Goal: Find specific page/section: Find specific page/section

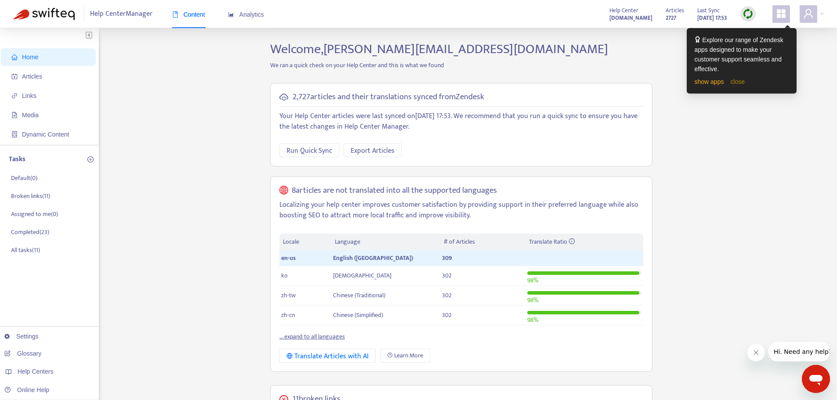
click at [740, 82] on link "close" at bounding box center [737, 81] width 14 height 7
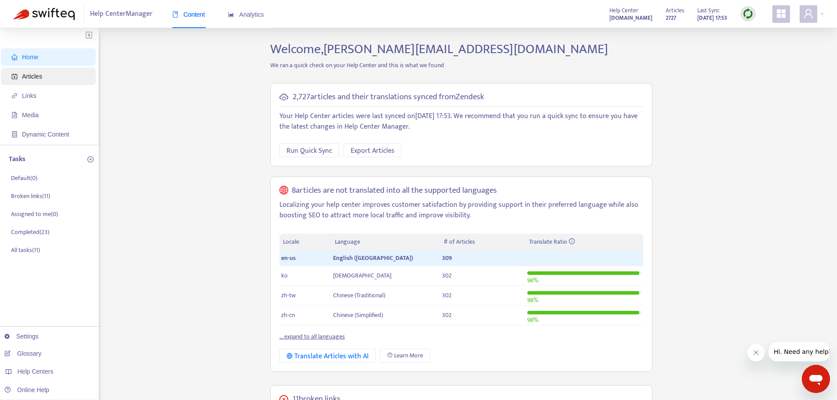
click at [42, 79] on span "Articles" at bounding box center [49, 77] width 77 height 18
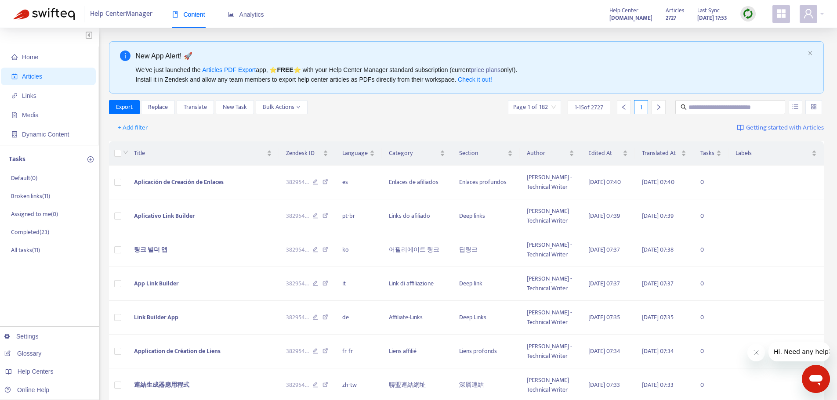
click at [748, 12] on img at bounding box center [747, 13] width 11 height 11
click at [151, 127] on span "+ Add filter" at bounding box center [153, 128] width 30 height 11
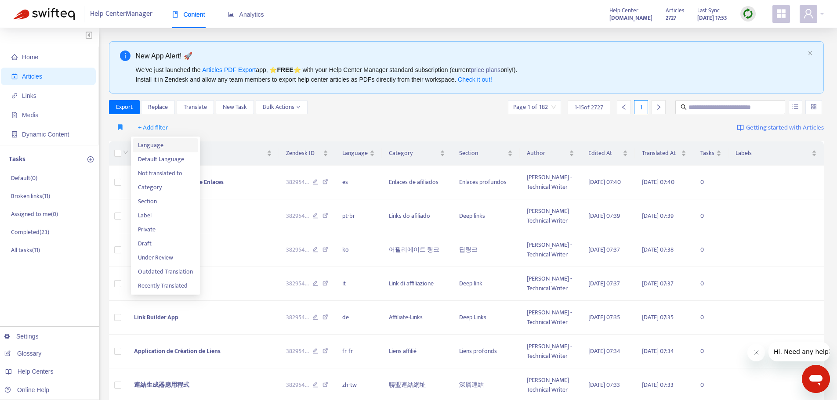
click at [155, 147] on span "Language" at bounding box center [165, 146] width 55 height 10
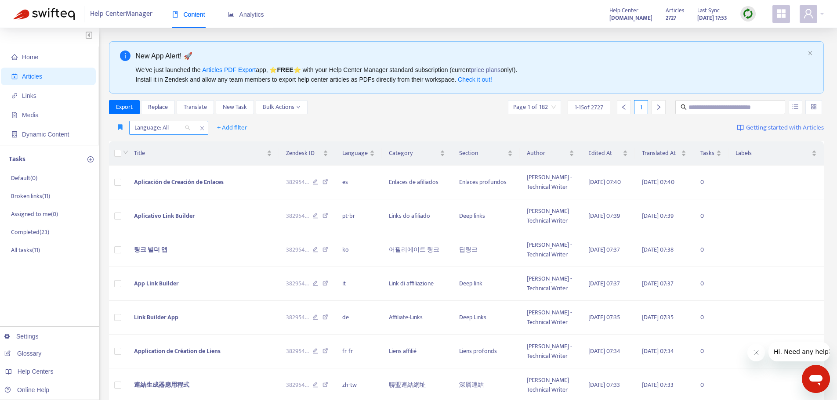
click at [188, 126] on div "Language: All" at bounding box center [162, 127] width 65 height 13
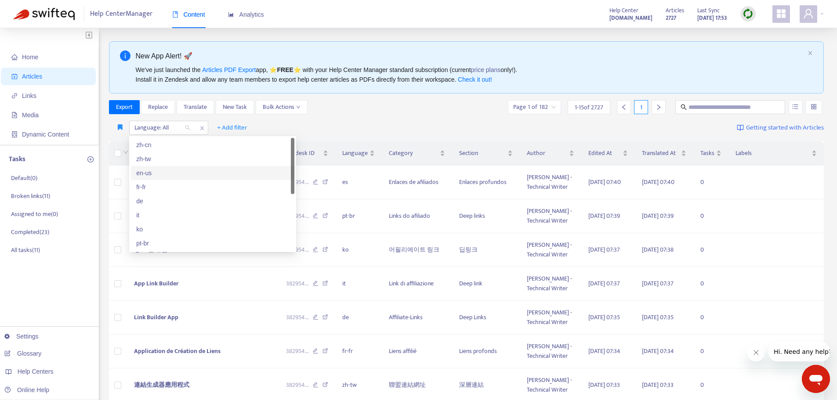
click at [146, 174] on div "en-us" at bounding box center [212, 173] width 153 height 10
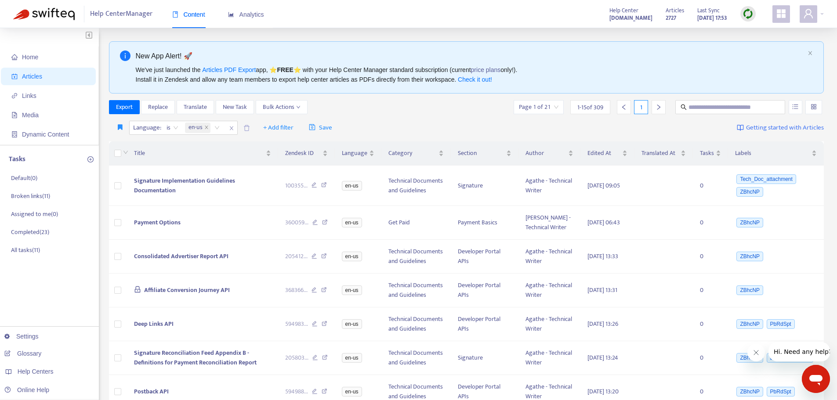
click at [402, 121] on div "Language : is en-us + Add filter Save Getting started with Articles" at bounding box center [466, 128] width 715 height 21
click at [275, 129] on span "+ Add filter" at bounding box center [278, 128] width 30 height 11
click at [272, 202] on span "Label" at bounding box center [291, 202] width 55 height 10
click at [297, 127] on div "Label: All" at bounding box center [272, 127] width 65 height 13
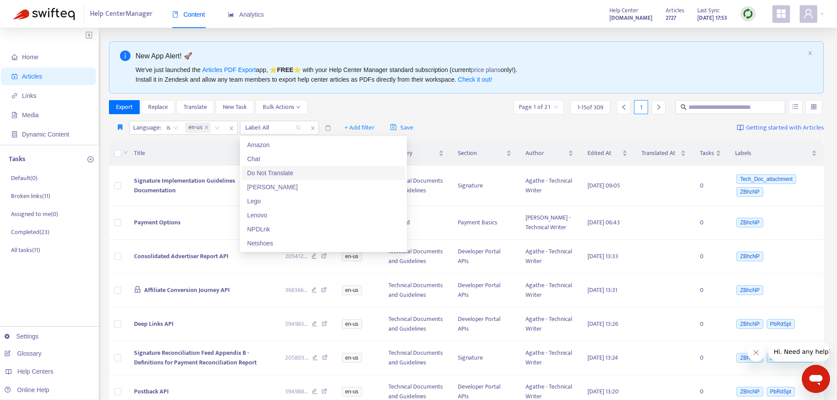
click at [281, 172] on div "Do Not Translate" at bounding box center [323, 173] width 153 height 10
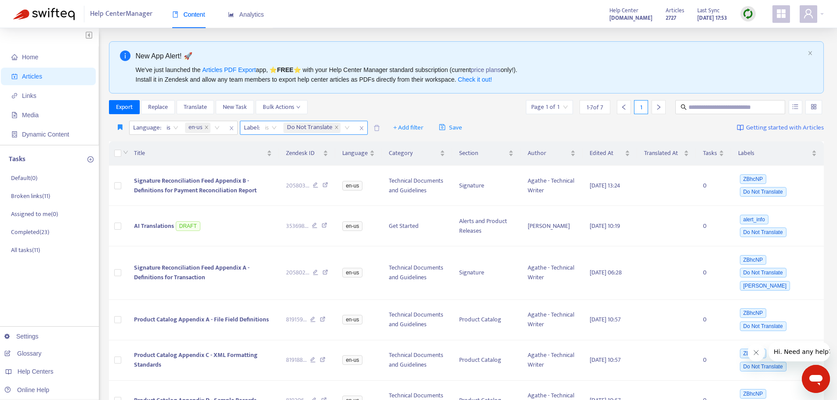
click at [266, 126] on span "is" at bounding box center [271, 127] width 12 height 13
click at [270, 162] on div "is not" at bounding box center [343, 159] width 153 height 10
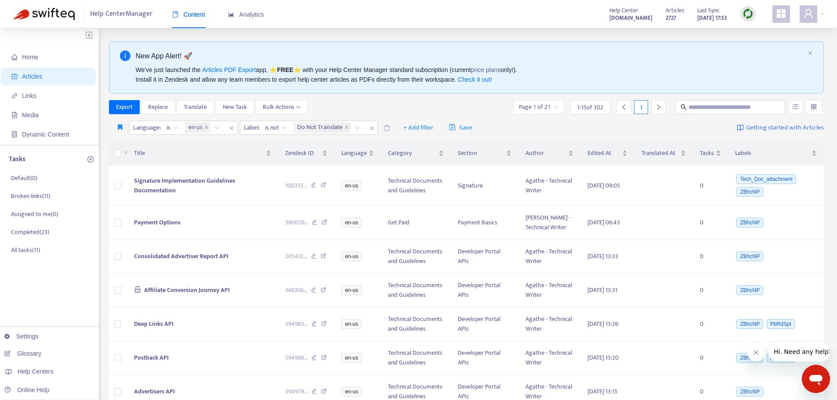
click at [378, 104] on div "Export Replace Translate New Task Bulk Actions Page 1 of 21 1 - 15 of 302 1" at bounding box center [466, 107] width 715 height 14
click at [127, 142] on span "RAD Pub" at bounding box center [129, 146] width 22 height 10
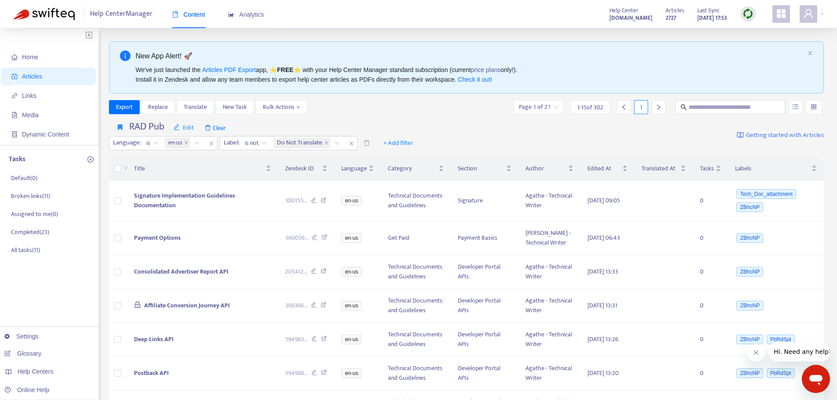
click at [750, 14] on img at bounding box center [747, 13] width 11 height 11
click at [757, 29] on link "Quick Sync" at bounding box center [765, 32] width 37 height 10
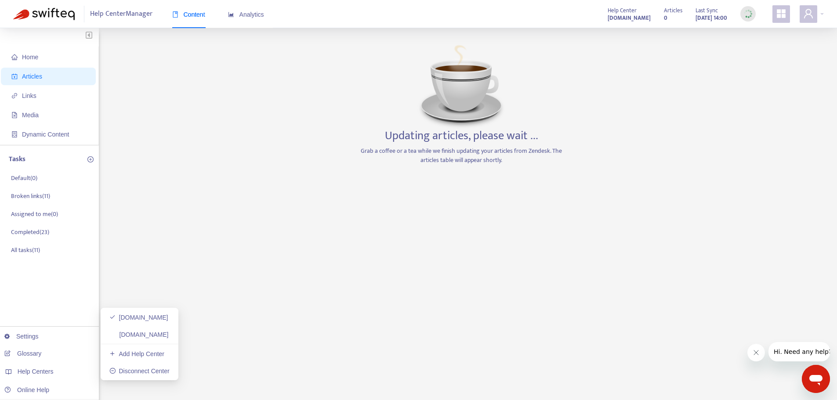
drag, startPoint x: 137, startPoint y: 333, endPoint x: 149, endPoint y: 325, distance: 14.0
click at [137, 333] on link "advhelp.rakutenmarketing.com" at bounding box center [138, 334] width 59 height 7
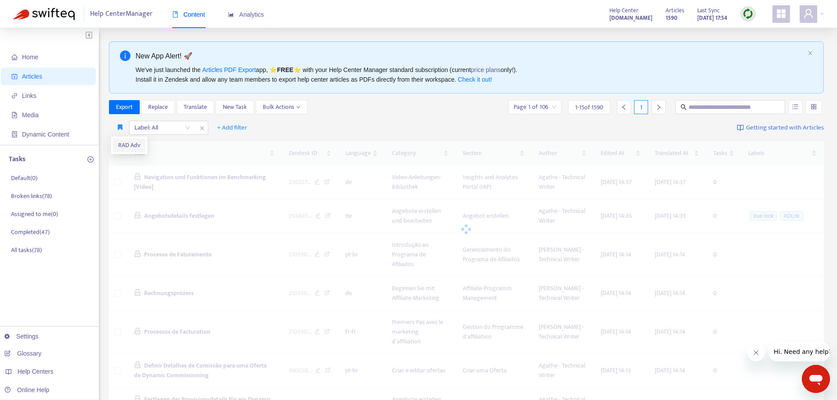
click at [126, 148] on span "RAD Adv" at bounding box center [129, 146] width 22 height 10
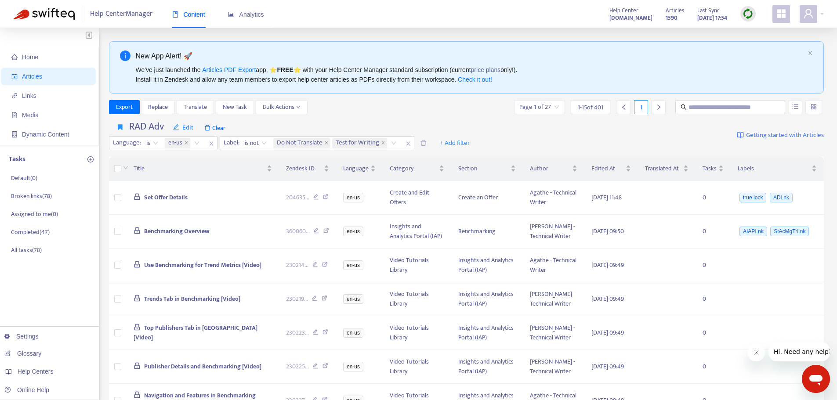
click at [750, 12] on img at bounding box center [747, 13] width 11 height 11
click at [754, 29] on link "Quick Sync" at bounding box center [765, 32] width 37 height 10
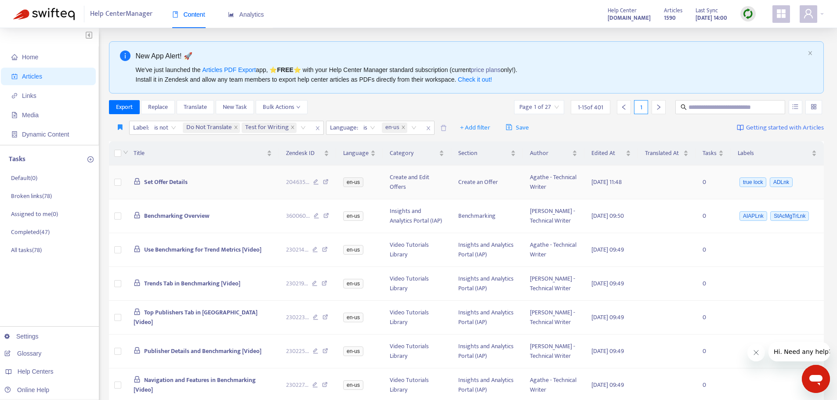
click at [166, 187] on span "Set Offer Details" at bounding box center [165, 182] width 43 height 10
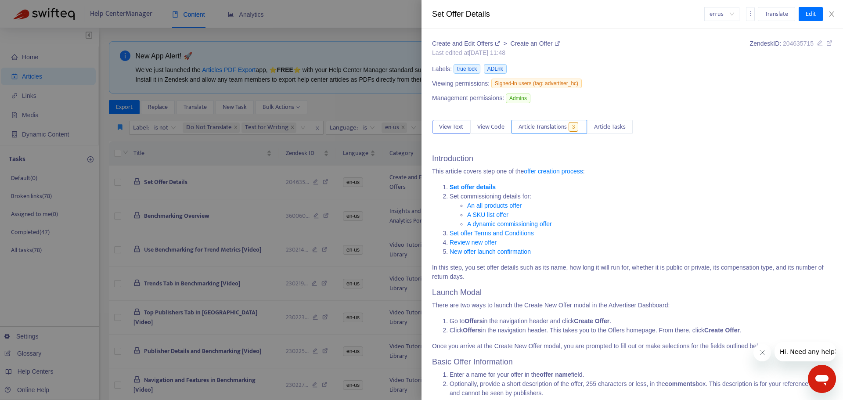
click at [549, 130] on span "Article Translations" at bounding box center [543, 127] width 48 height 10
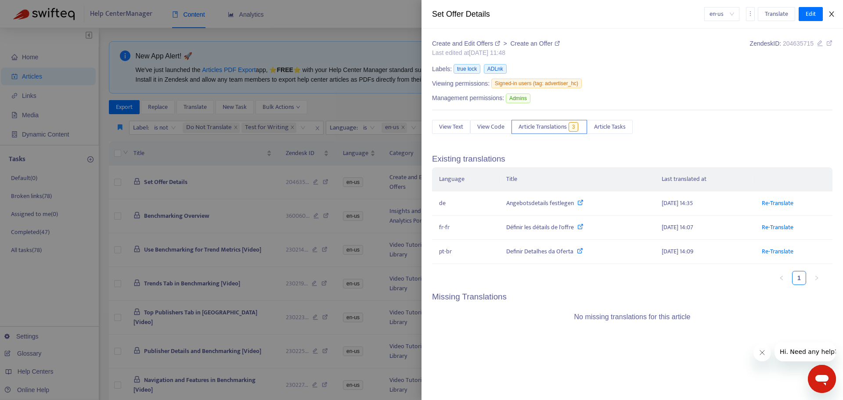
click at [834, 12] on icon "close" at bounding box center [831, 14] width 7 height 7
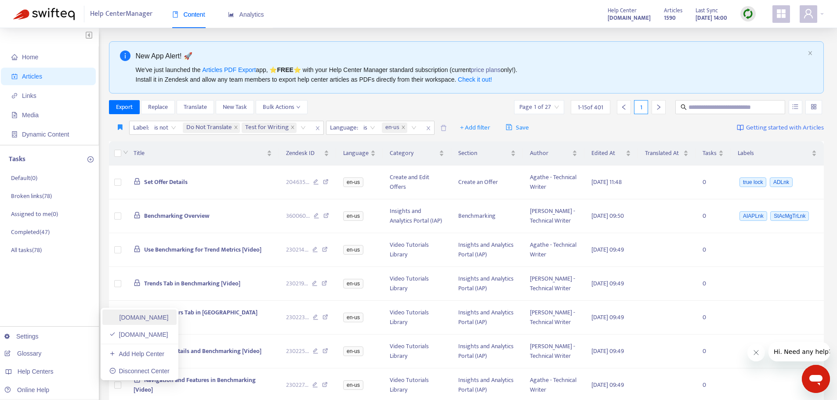
click at [124, 318] on link "pubhelp.rakutenadvertising.com" at bounding box center [138, 317] width 59 height 7
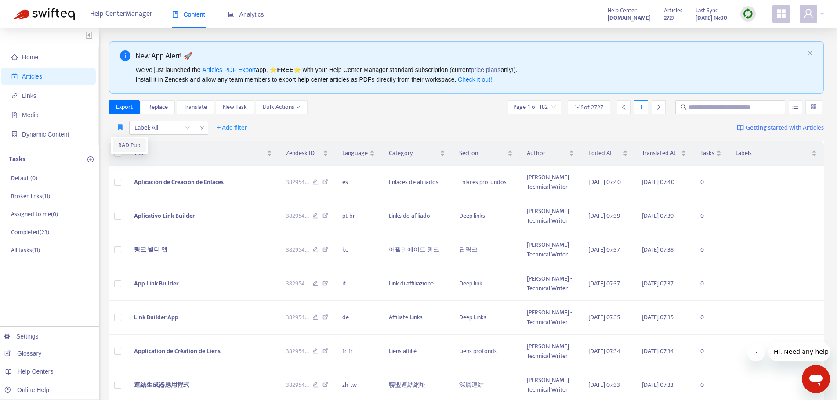
click at [122, 142] on span "RAD Pub" at bounding box center [129, 146] width 22 height 10
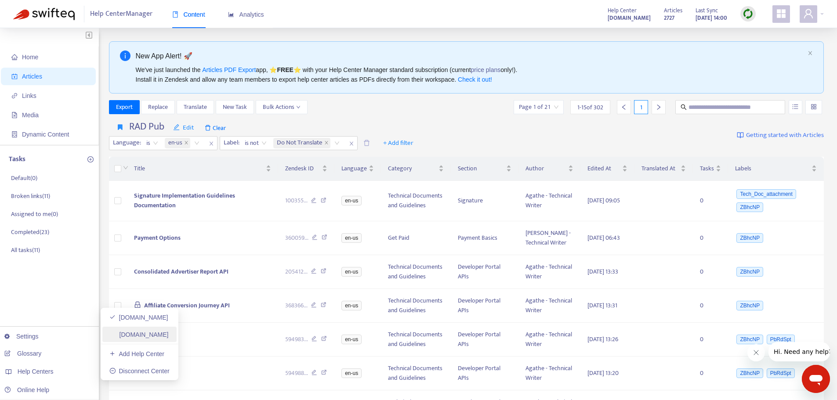
click at [128, 338] on link "advhelp.rakutenmarketing.com" at bounding box center [138, 334] width 59 height 7
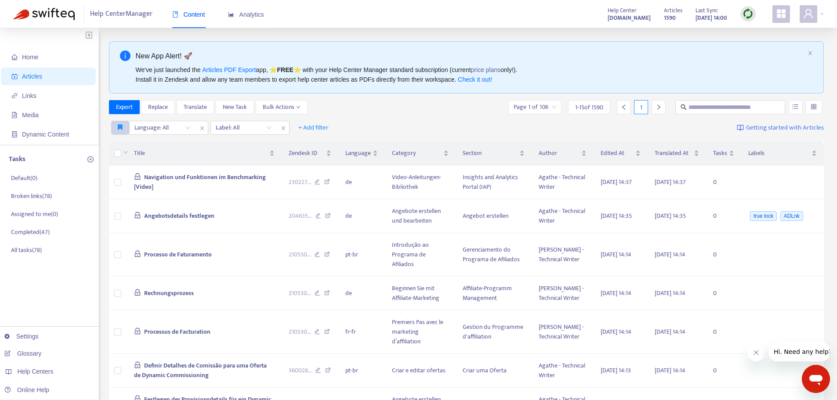
click at [122, 127] on icon "button" at bounding box center [120, 127] width 5 height 7
click at [123, 142] on span "RAD Adv" at bounding box center [129, 146] width 22 height 10
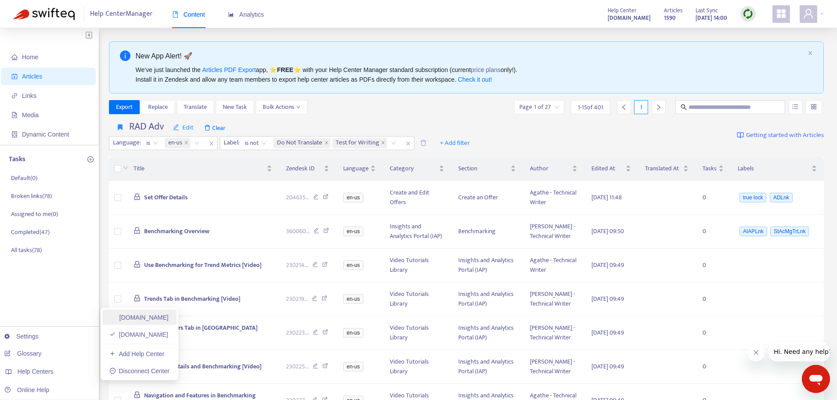
click at [137, 314] on link "pubhelp.rakutenadvertising.com" at bounding box center [138, 317] width 59 height 7
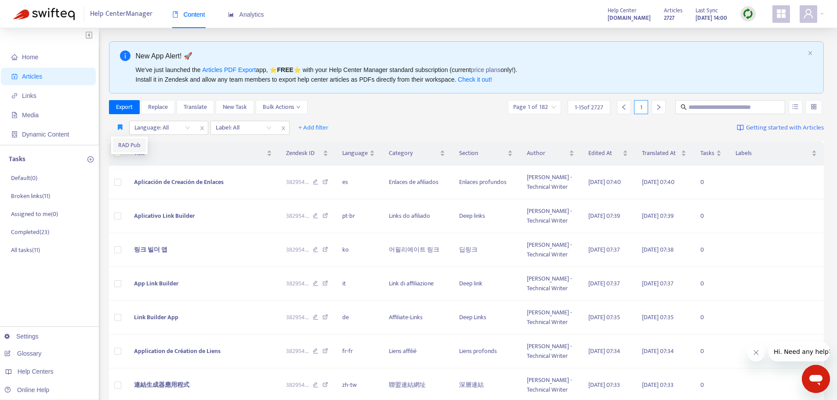
click at [123, 141] on span "RAD Pub" at bounding box center [129, 146] width 22 height 10
